Goal: Transaction & Acquisition: Purchase product/service

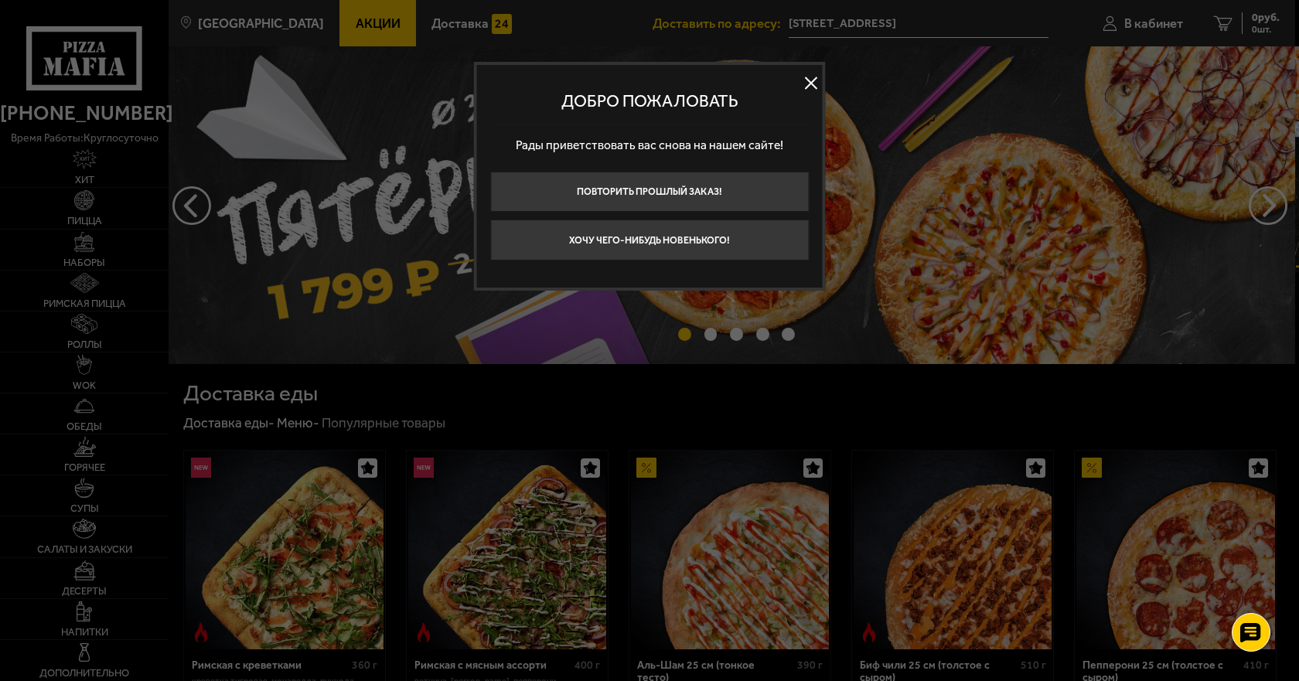
click at [813, 89] on button at bounding box center [811, 82] width 23 height 23
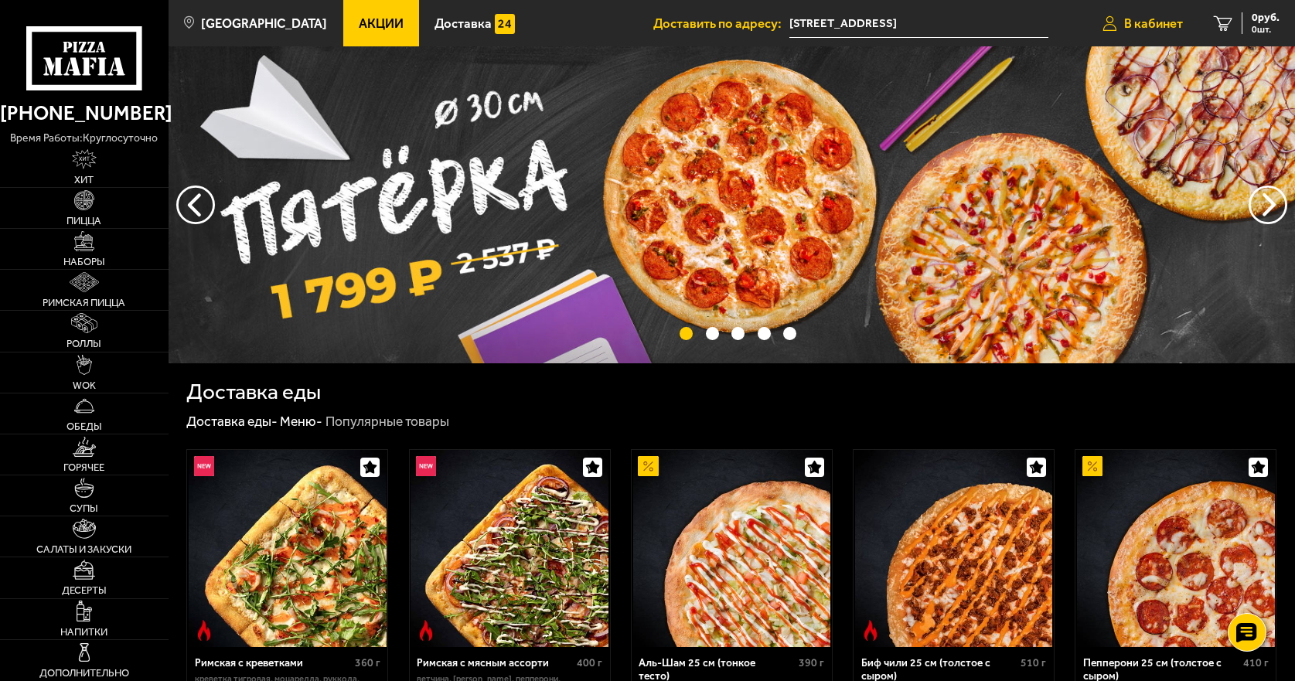
click at [1182, 24] on span "В кабинет" at bounding box center [1153, 23] width 59 height 13
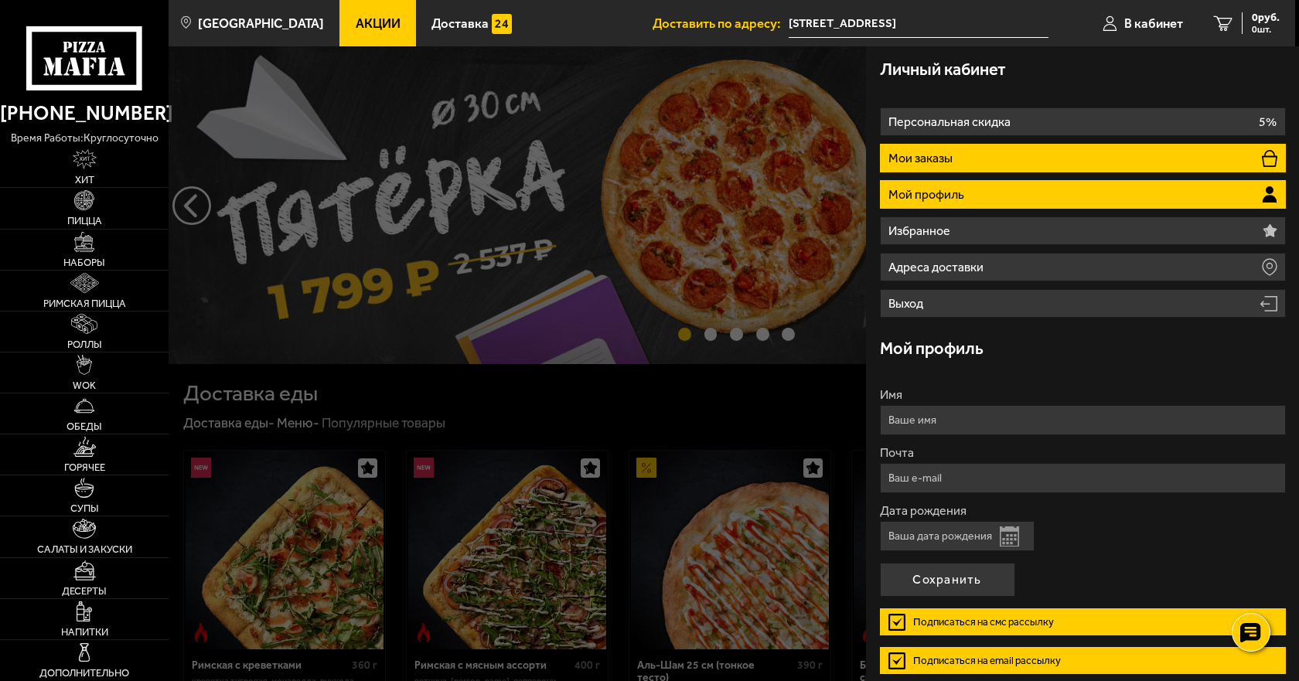
click at [998, 150] on li "Мои заказы" at bounding box center [1083, 158] width 406 height 29
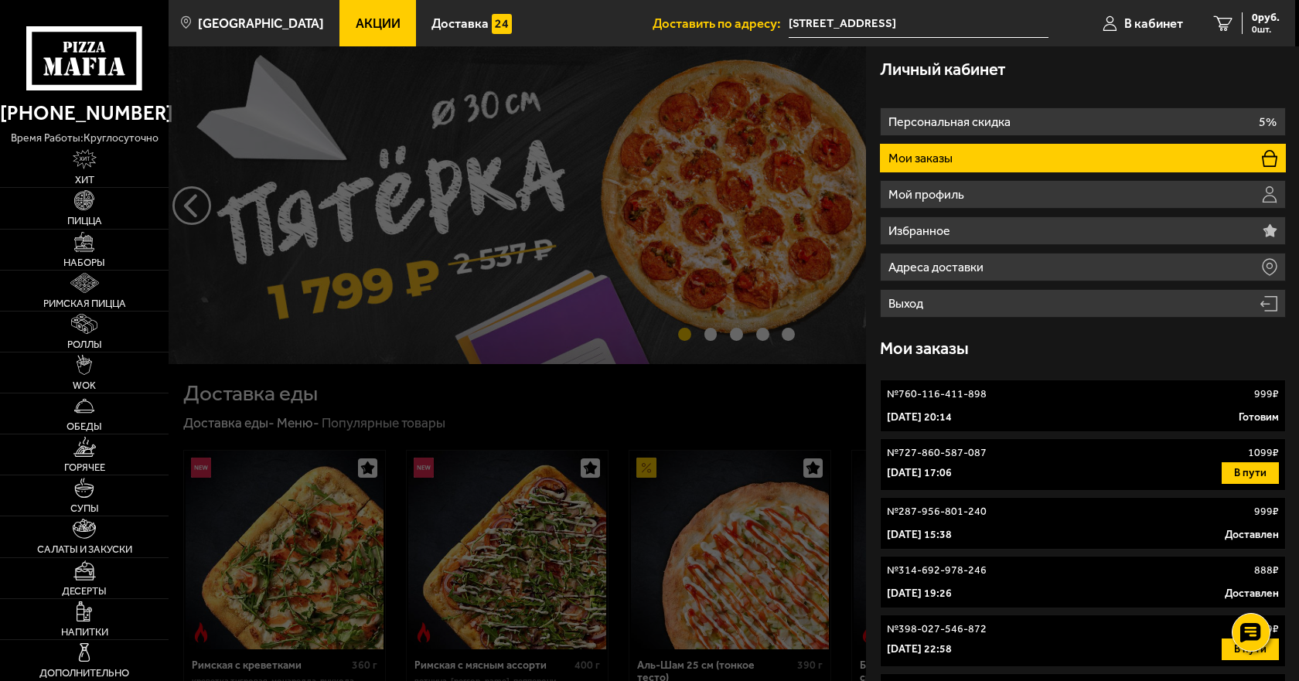
click at [1044, 45] on li "Доставить по адресу: [STREET_ADDRESS]" at bounding box center [851, 23] width 396 height 46
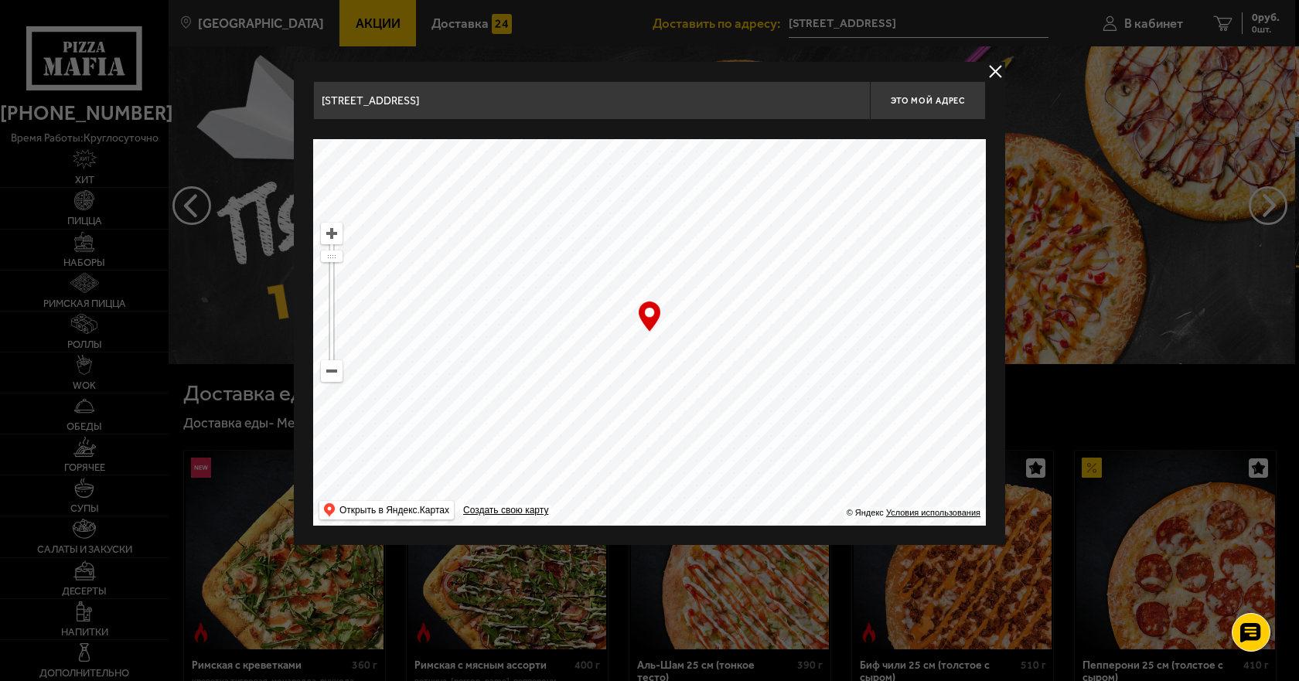
click at [1001, 74] on button "delivery type" at bounding box center [995, 71] width 19 height 19
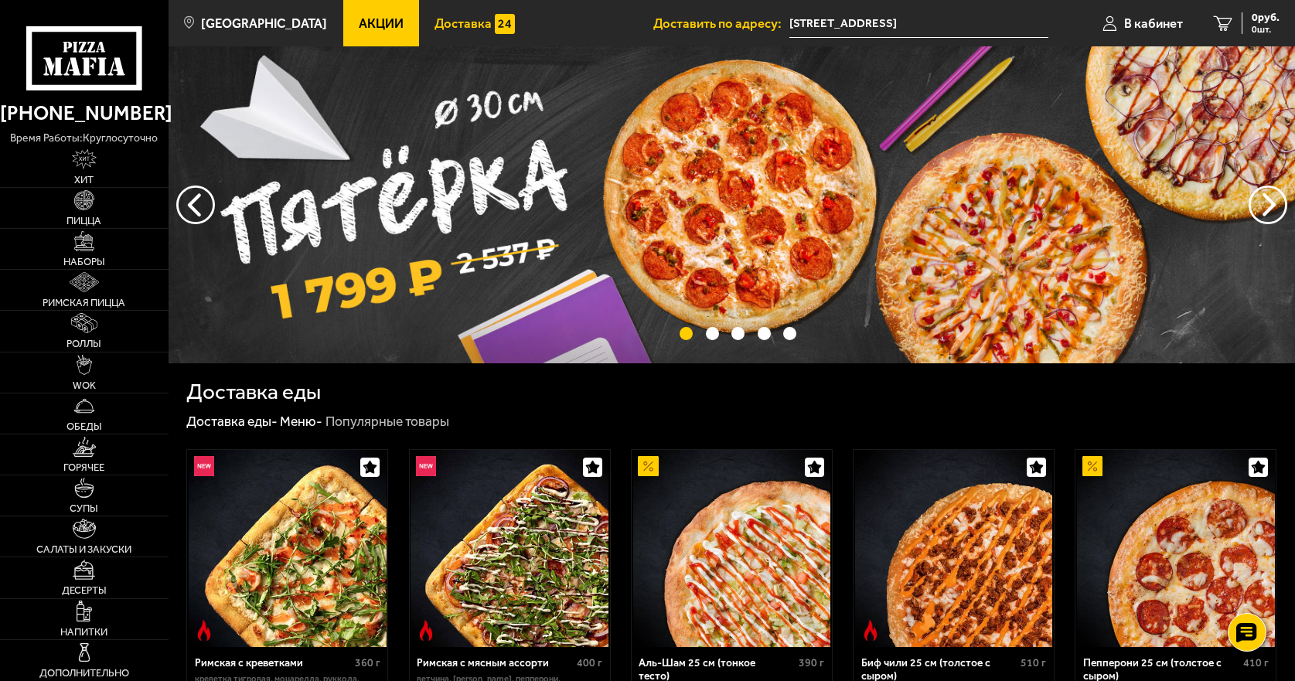
click at [460, 23] on span "Доставка" at bounding box center [463, 23] width 57 height 13
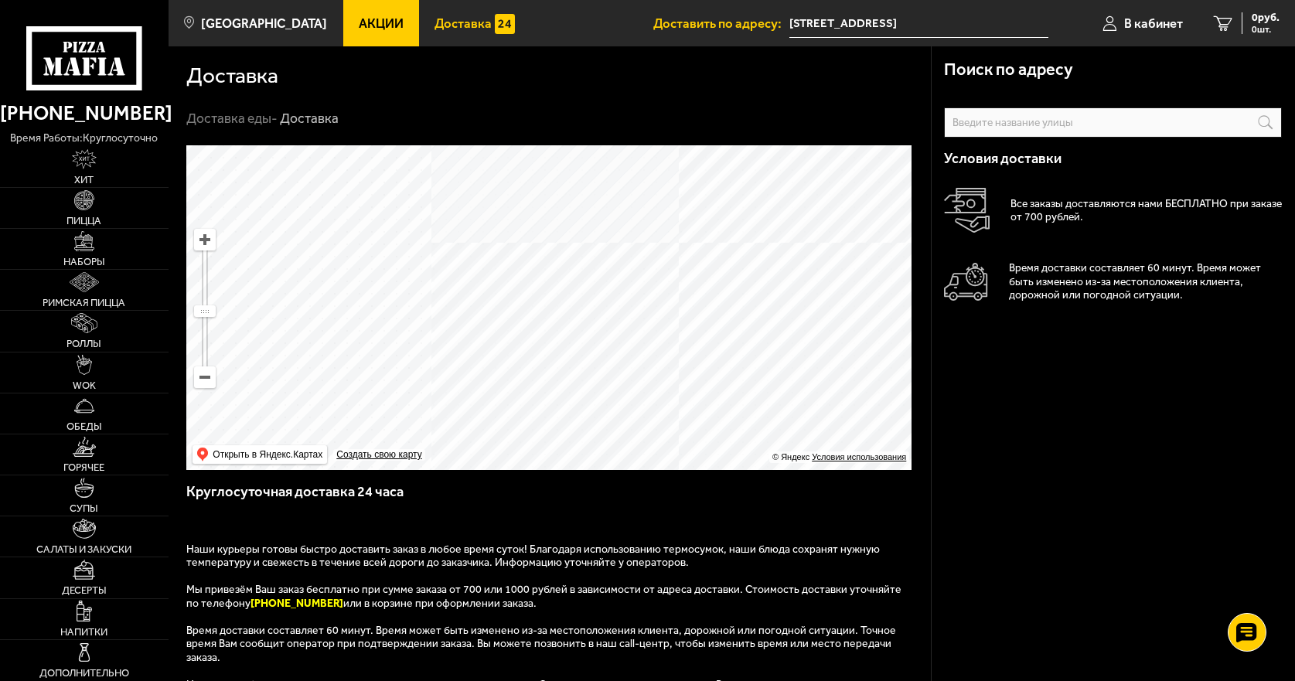
click at [377, 22] on span "Акции" at bounding box center [381, 23] width 45 height 13
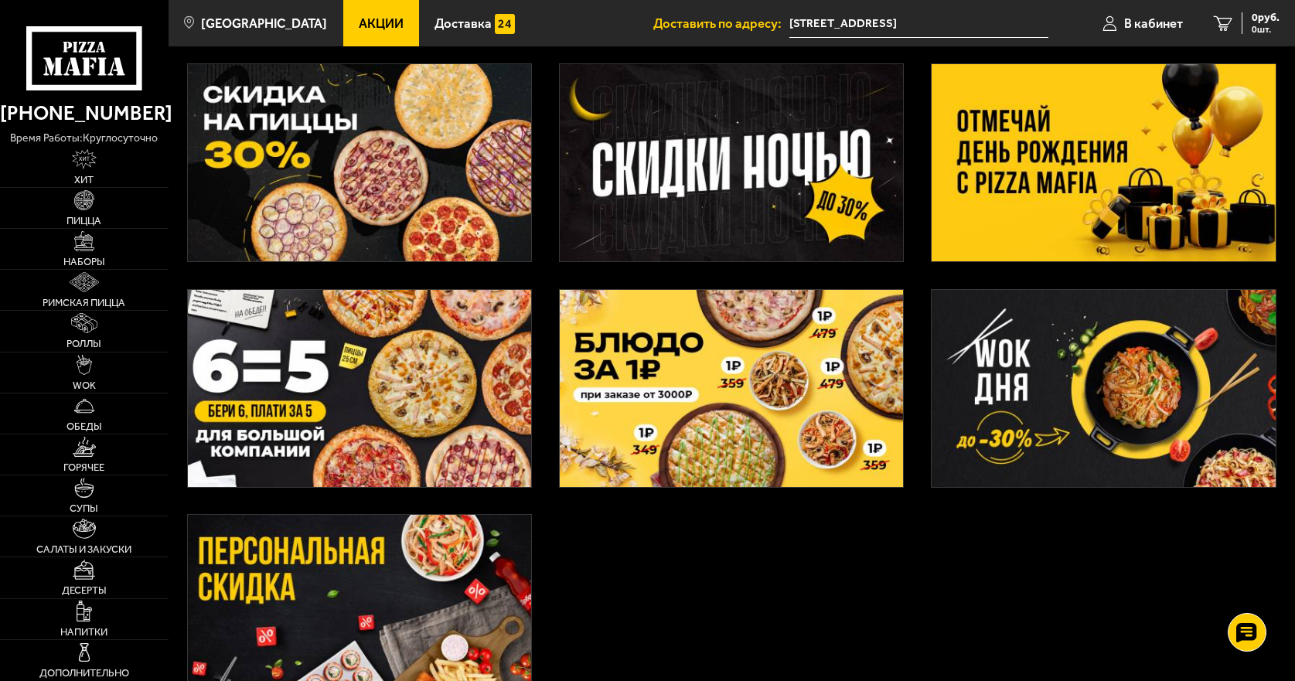
scroll to position [309, 0]
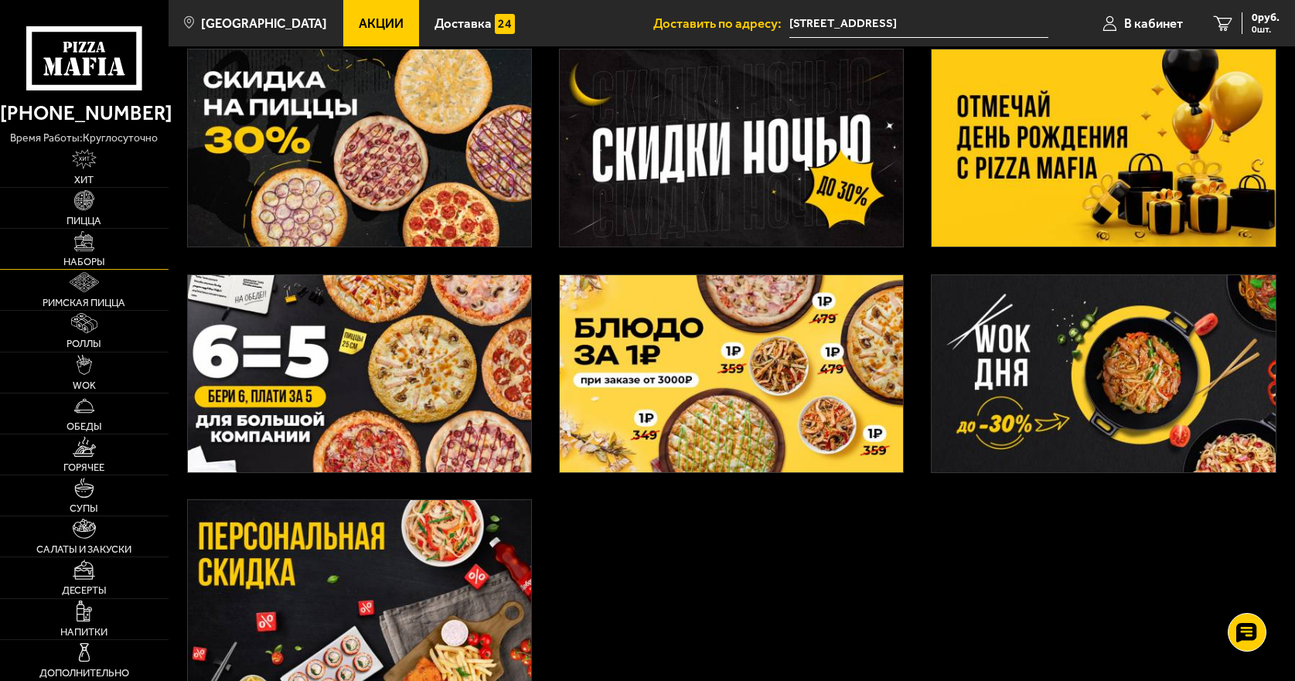
click at [105, 248] on link "Наборы" at bounding box center [84, 249] width 169 height 40
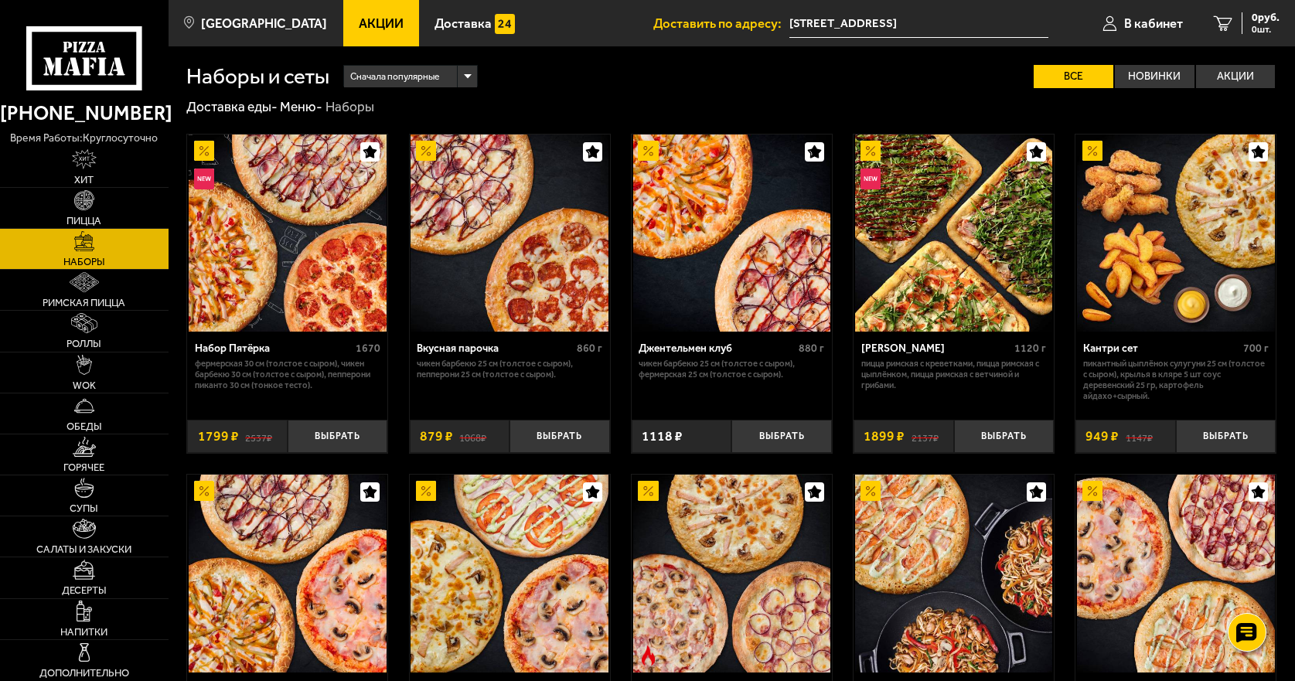
click at [390, 78] on span "Сначала популярные" at bounding box center [395, 77] width 90 height 26
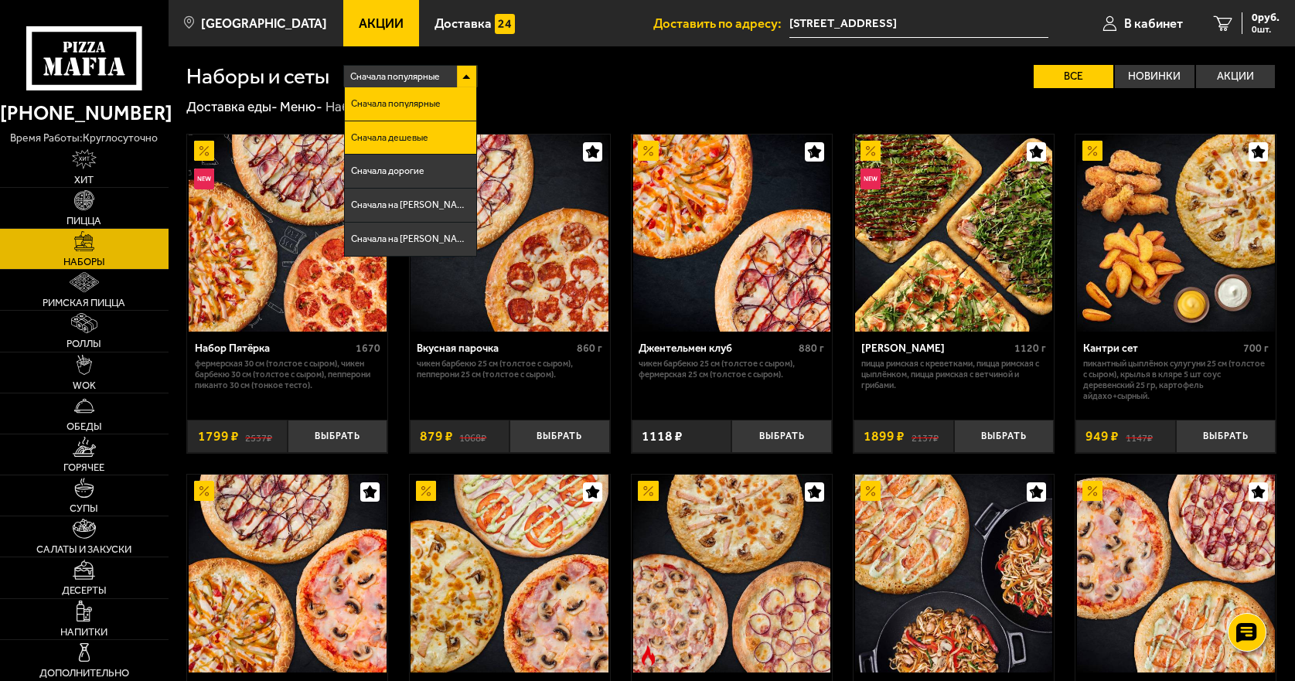
click at [455, 133] on li "Сначала дешевые" at bounding box center [410, 138] width 131 height 34
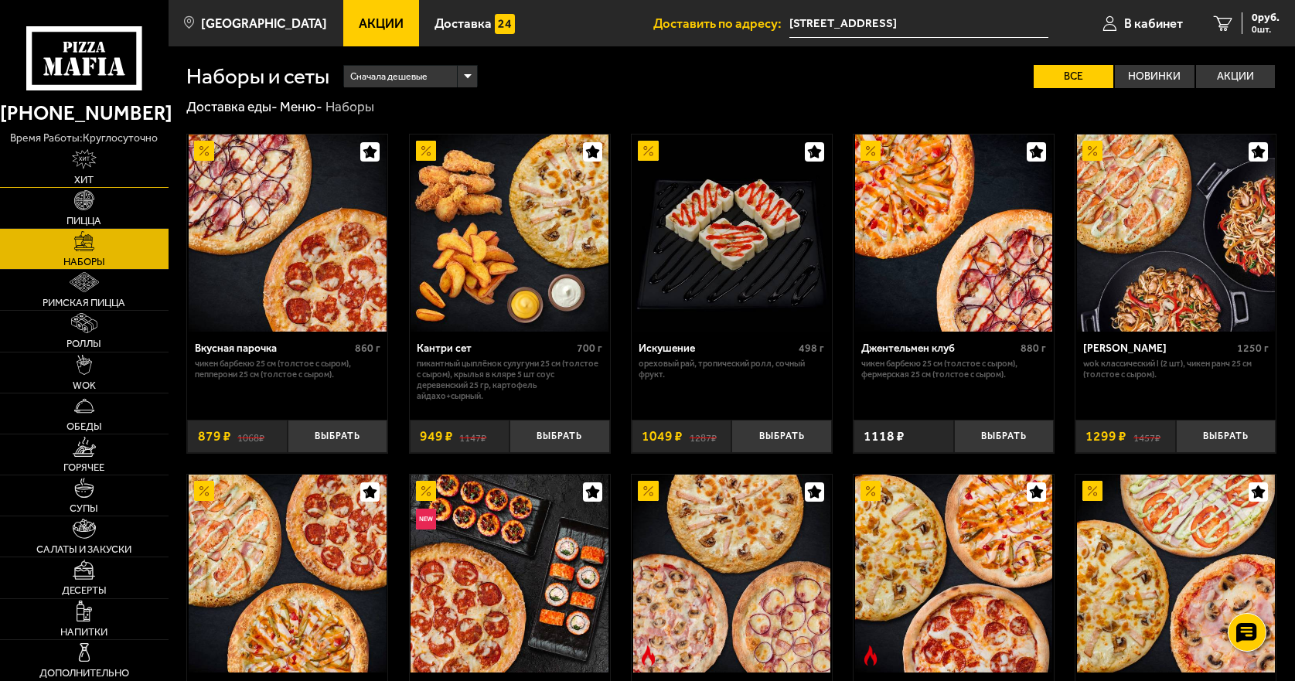
click at [121, 175] on link "Хит" at bounding box center [84, 167] width 169 height 40
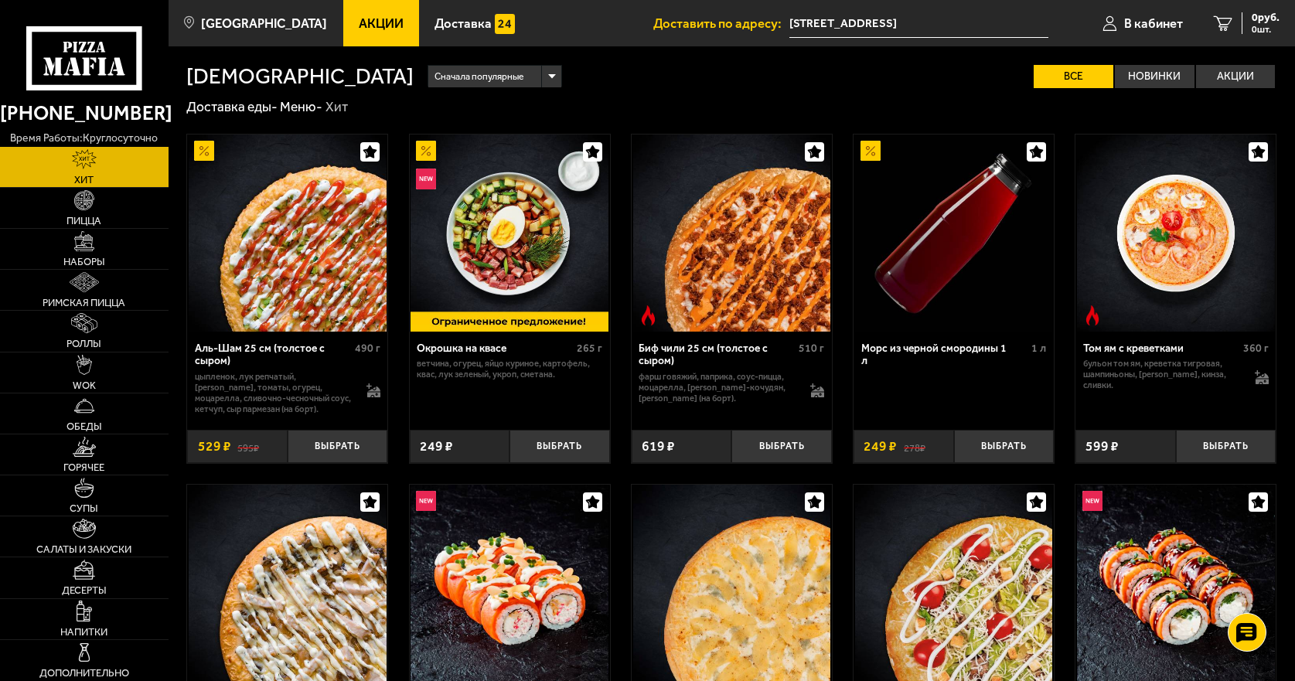
click at [117, 64] on use at bounding box center [119, 66] width 12 height 18
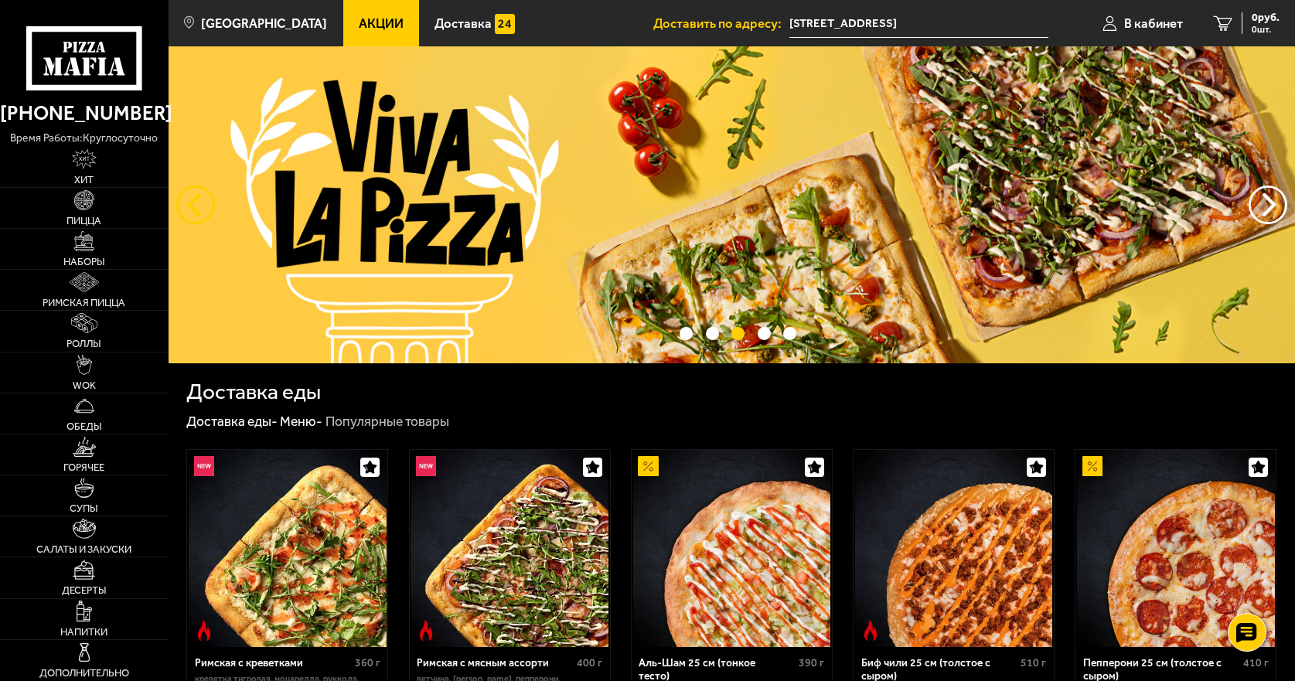
click at [196, 217] on button "следующий" at bounding box center [195, 205] width 39 height 39
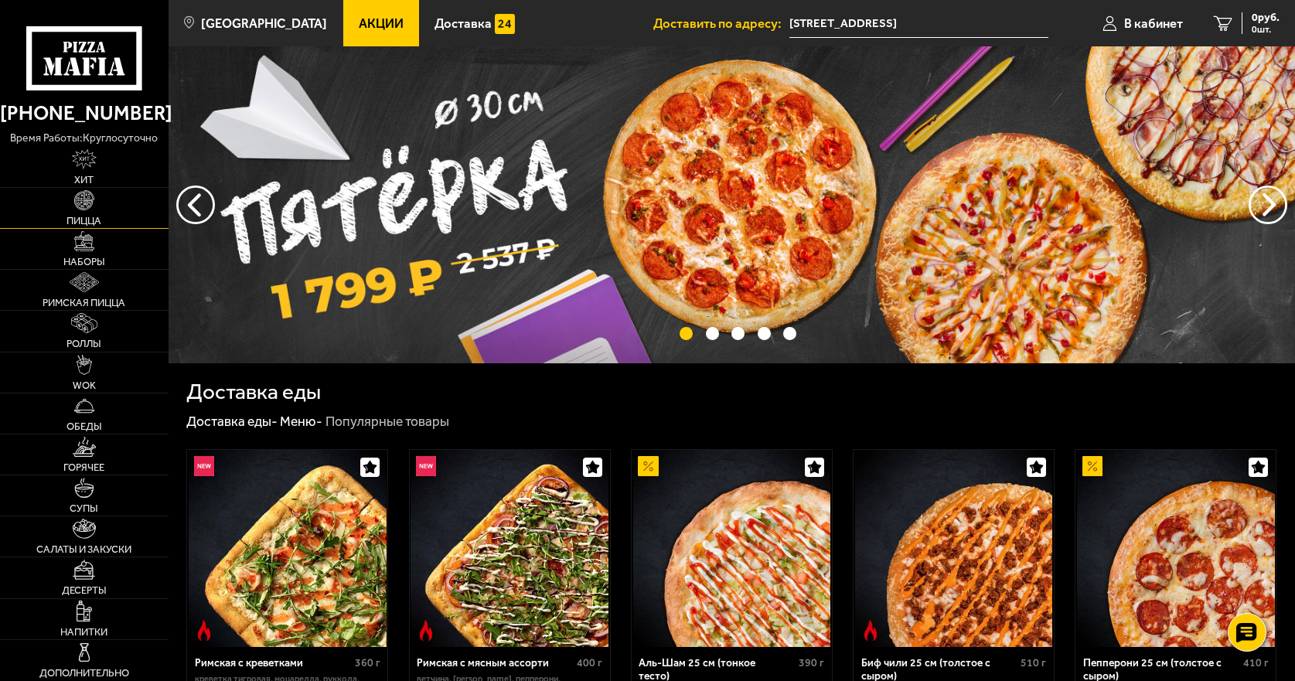
click at [97, 216] on span "Пицца" at bounding box center [84, 221] width 35 height 10
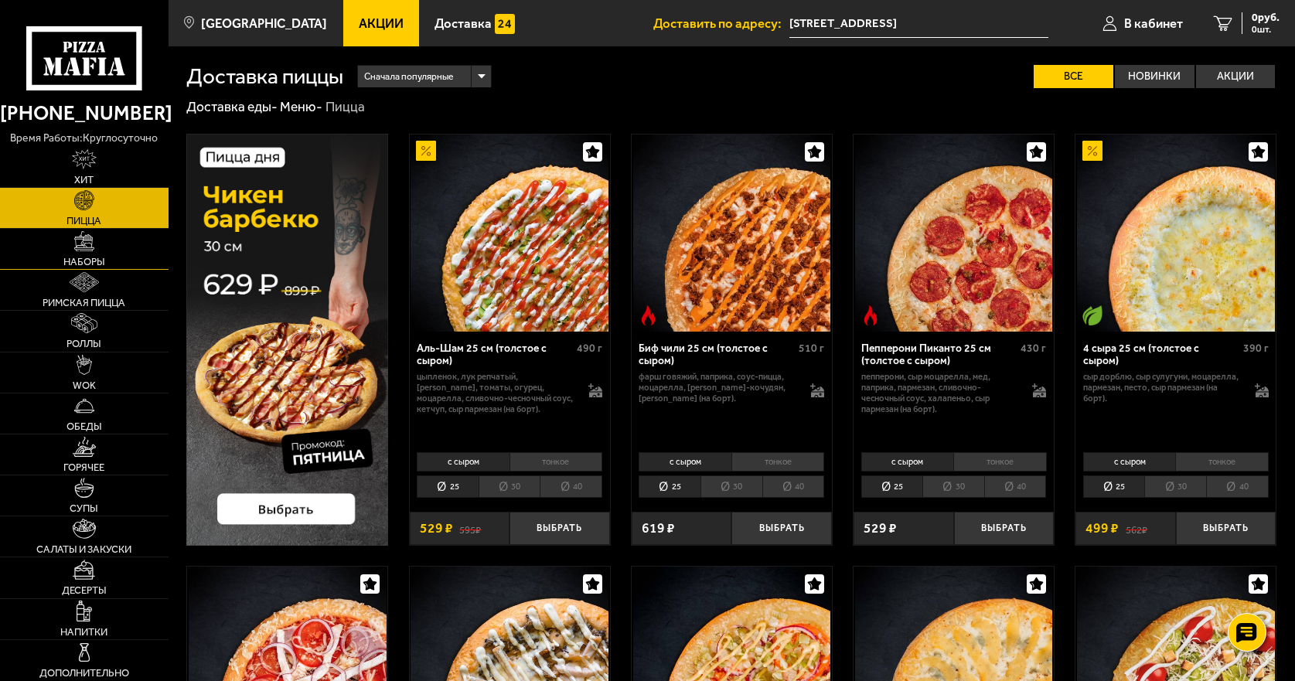
click at [100, 251] on link "Наборы" at bounding box center [84, 249] width 169 height 40
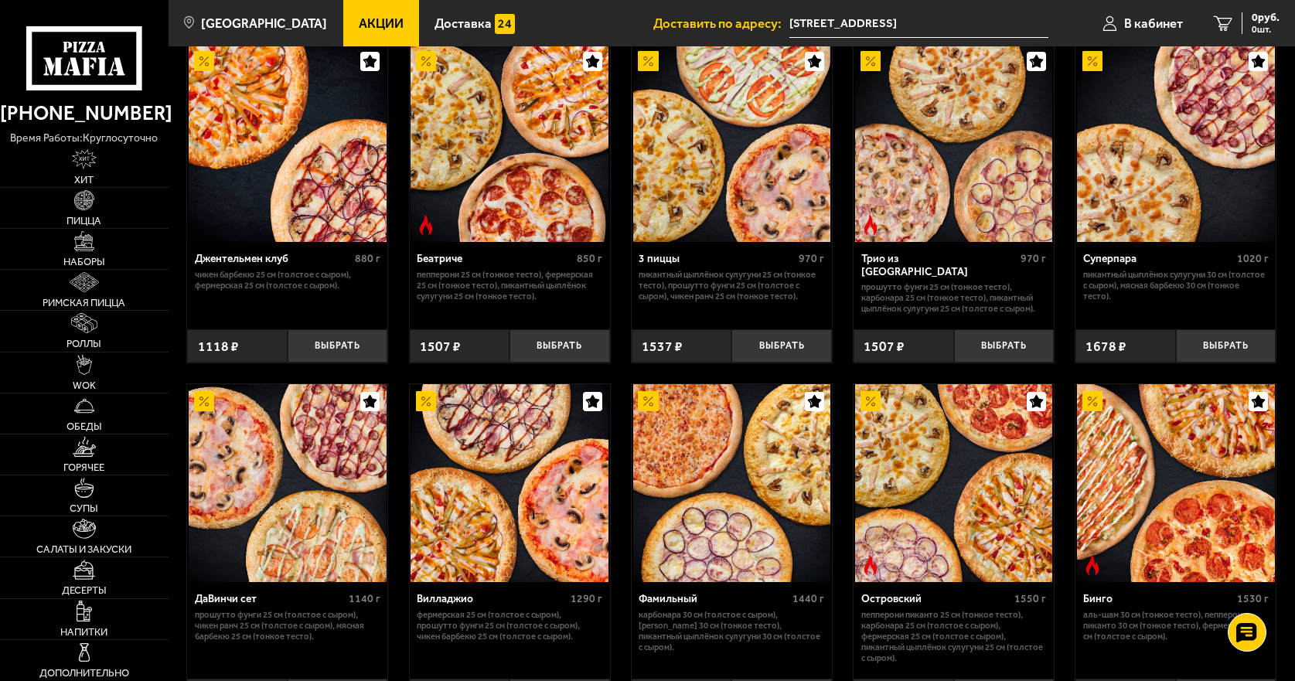
scroll to position [773, 0]
